Goal: Understand process/instructions: Learn how to perform a task or action

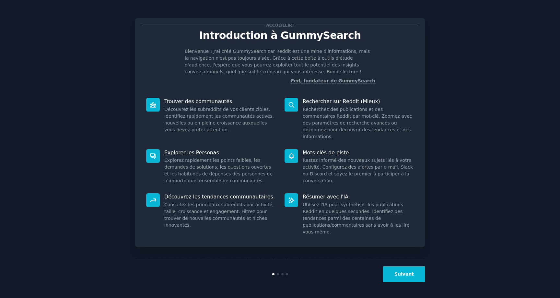
click at [404, 269] on button "Suivant" at bounding box center [404, 274] width 42 height 16
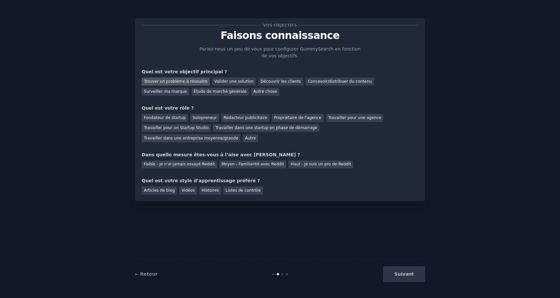
click at [196, 82] on font "Trouver un problème à résoudre" at bounding box center [176, 81] width 64 height 5
click at [241, 80] on font "Valider une solution" at bounding box center [233, 81] width 39 height 5
click at [184, 82] on font "Trouver un problème à résoudre" at bounding box center [176, 81] width 64 height 5
click at [171, 118] on font "Fondateur de startup" at bounding box center [165, 117] width 42 height 5
click at [303, 120] on div "Propriétaire de l'agence" at bounding box center [298, 118] width 52 height 8
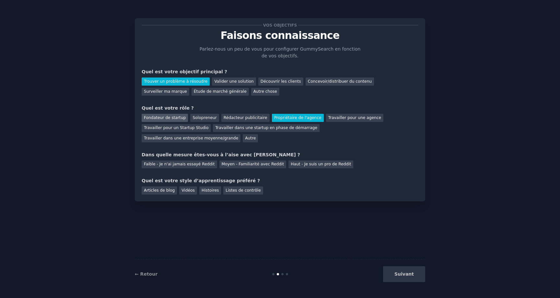
click at [183, 115] on div "Fondateur de startup" at bounding box center [165, 118] width 46 height 8
click at [288, 118] on font "Propriétaire de l'agence" at bounding box center [297, 117] width 47 height 5
click at [248, 162] on font "Moyen - Familiarité avec Reddit" at bounding box center [253, 164] width 63 height 5
click at [211, 168] on div "Vos objectifs Faisons connaissance Parlez-nous un peu de vous pour configurer G…" at bounding box center [280, 110] width 277 height 170
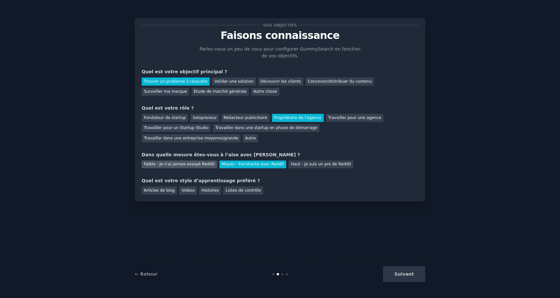
click at [206, 166] on font "Faible - Je n'ai jamais essayé Reddit" at bounding box center [179, 164] width 71 height 5
click at [190, 187] on div "Vidéos" at bounding box center [188, 190] width 18 height 8
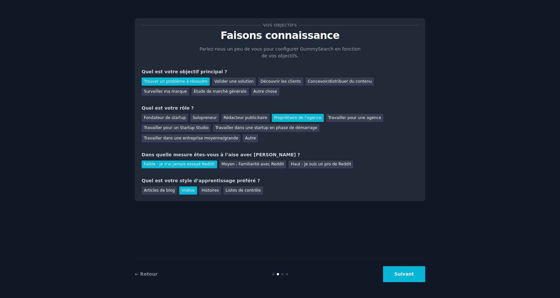
click at [214, 174] on div "Vos objectifs Faisons connaissance Parlez-nous un peu de vous pour configurer G…" at bounding box center [280, 110] width 277 height 170
click at [415, 270] on button "Suivant" at bounding box center [404, 274] width 42 height 16
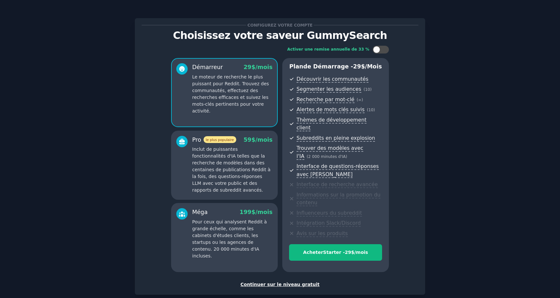
click at [295, 282] on font "Continuer sur le niveau gratuit" at bounding box center [280, 284] width 79 height 5
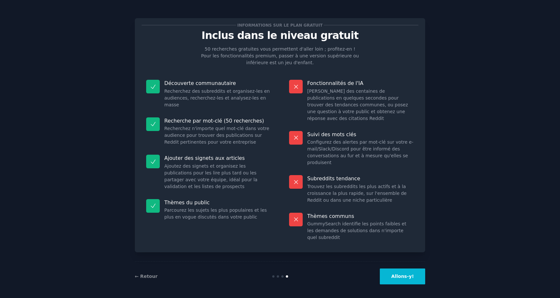
click at [396, 277] on button "Allons-y!" at bounding box center [402, 276] width 45 height 16
